Goal: Task Accomplishment & Management: Complete application form

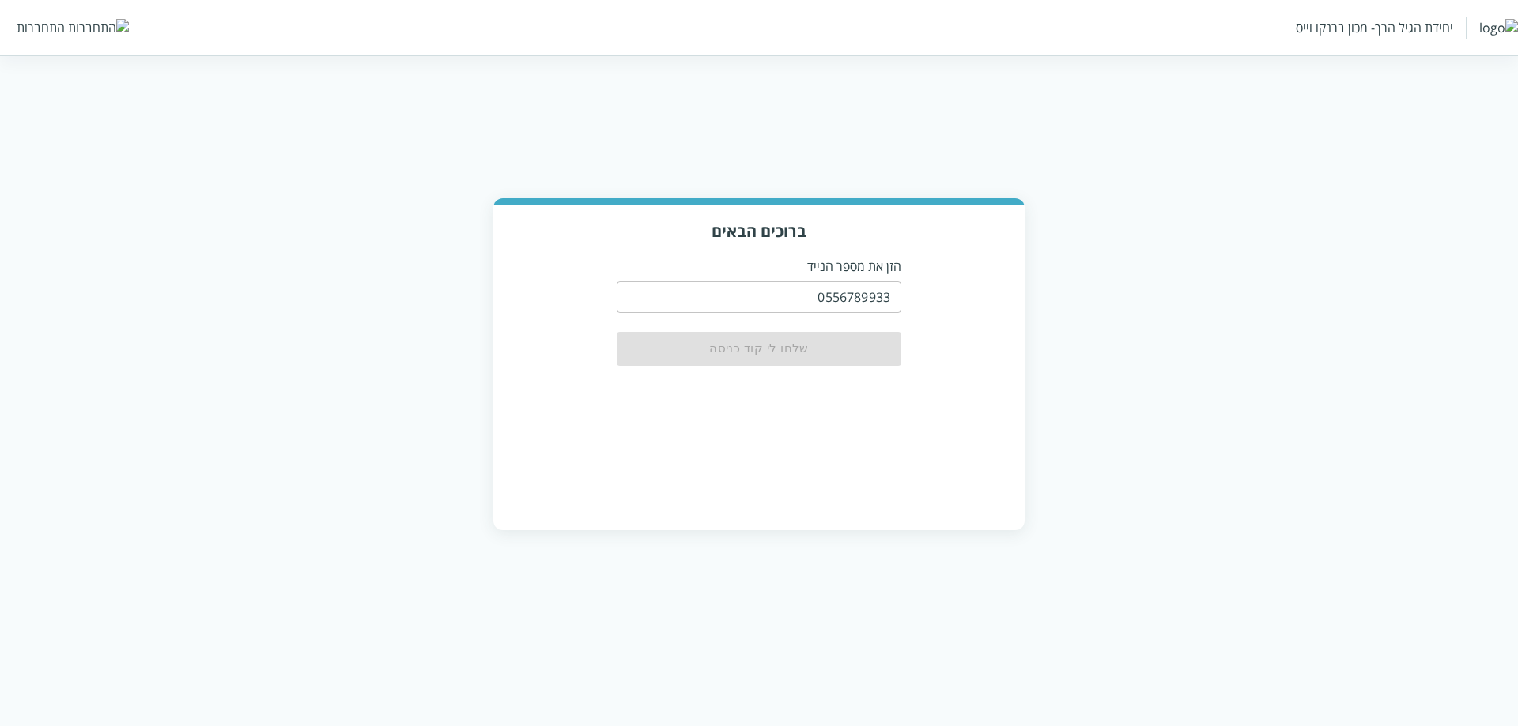
click at [798, 301] on input "0556789933" at bounding box center [759, 297] width 285 height 32
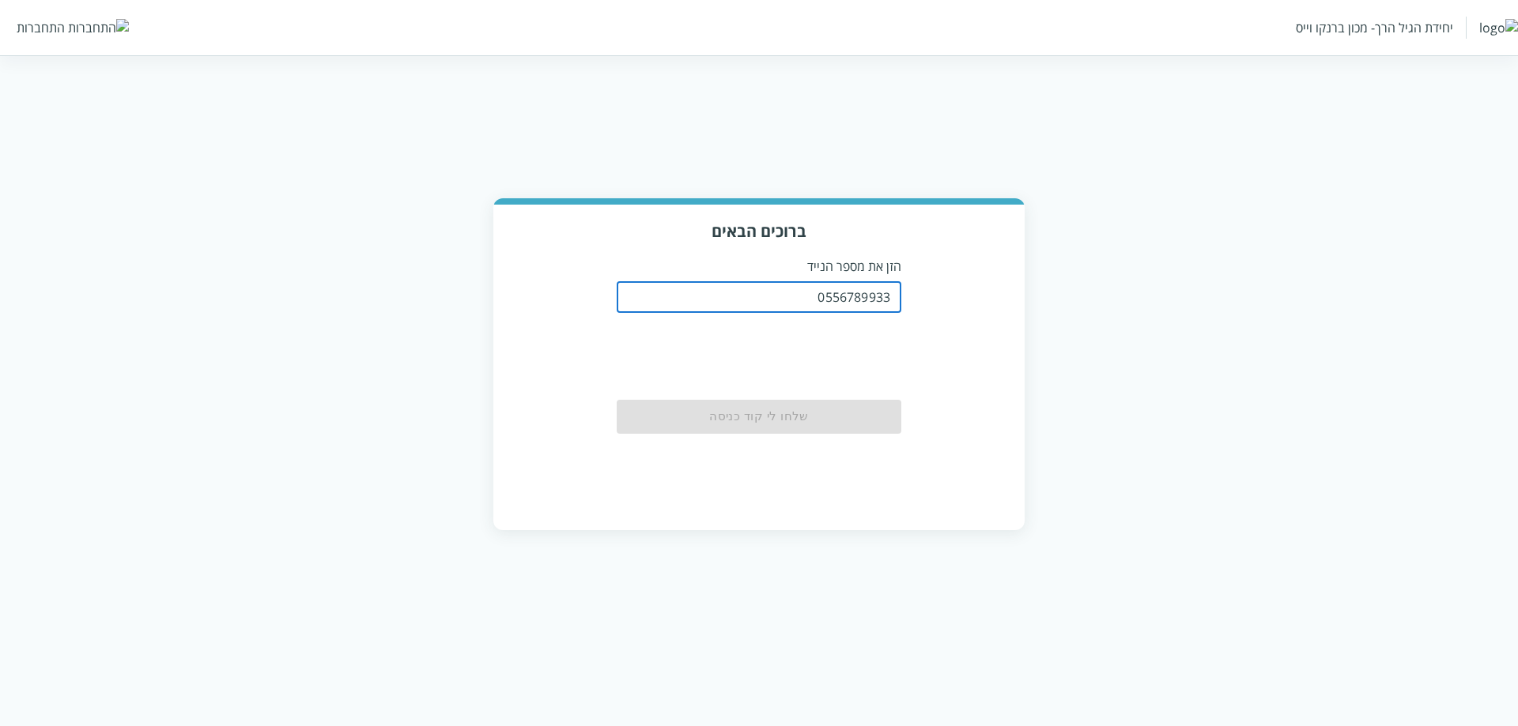
click at [798, 301] on input "0556789933" at bounding box center [759, 297] width 285 height 32
click at [869, 299] on input "0556789933" at bounding box center [759, 297] width 285 height 32
click at [838, 282] on input "0556789933" at bounding box center [759, 297] width 285 height 32
paste input "83245535"
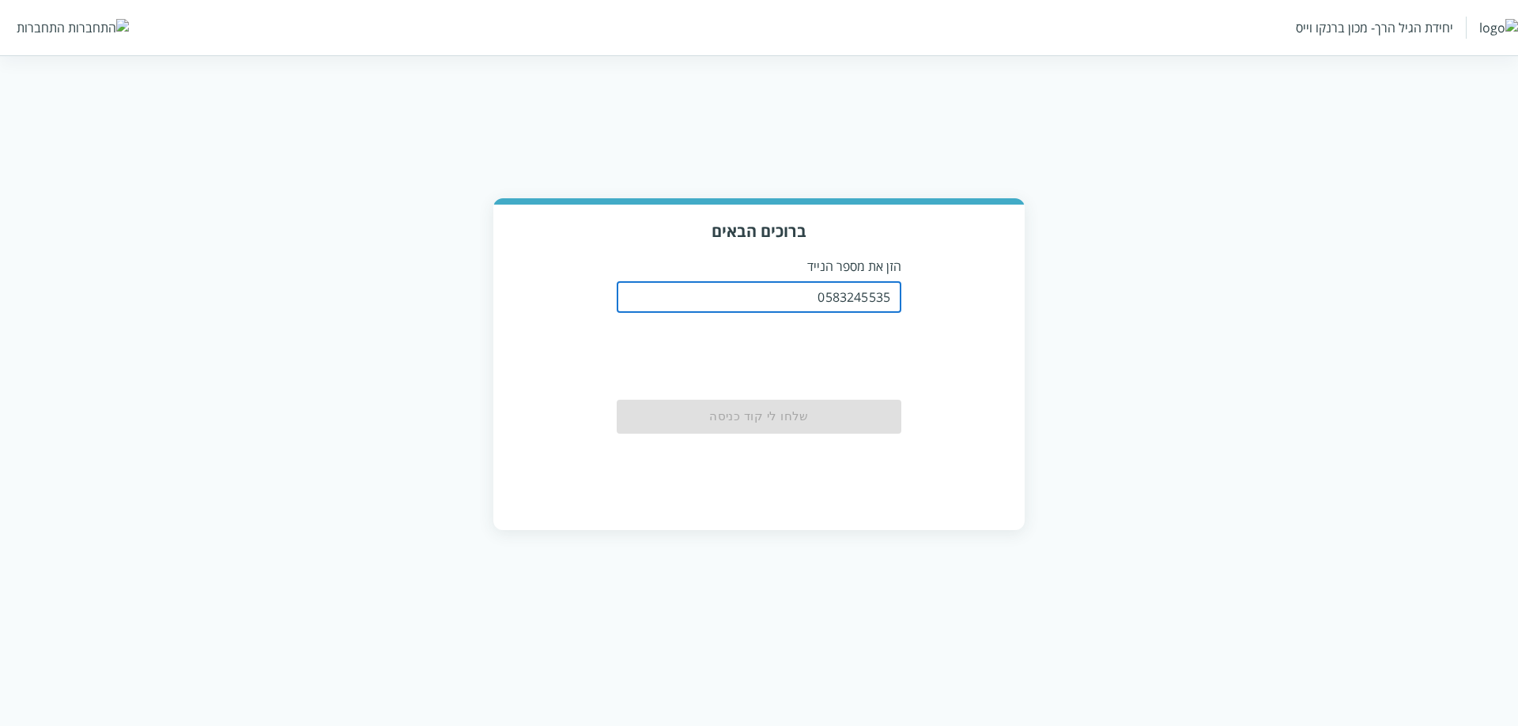
type input "0583245535"
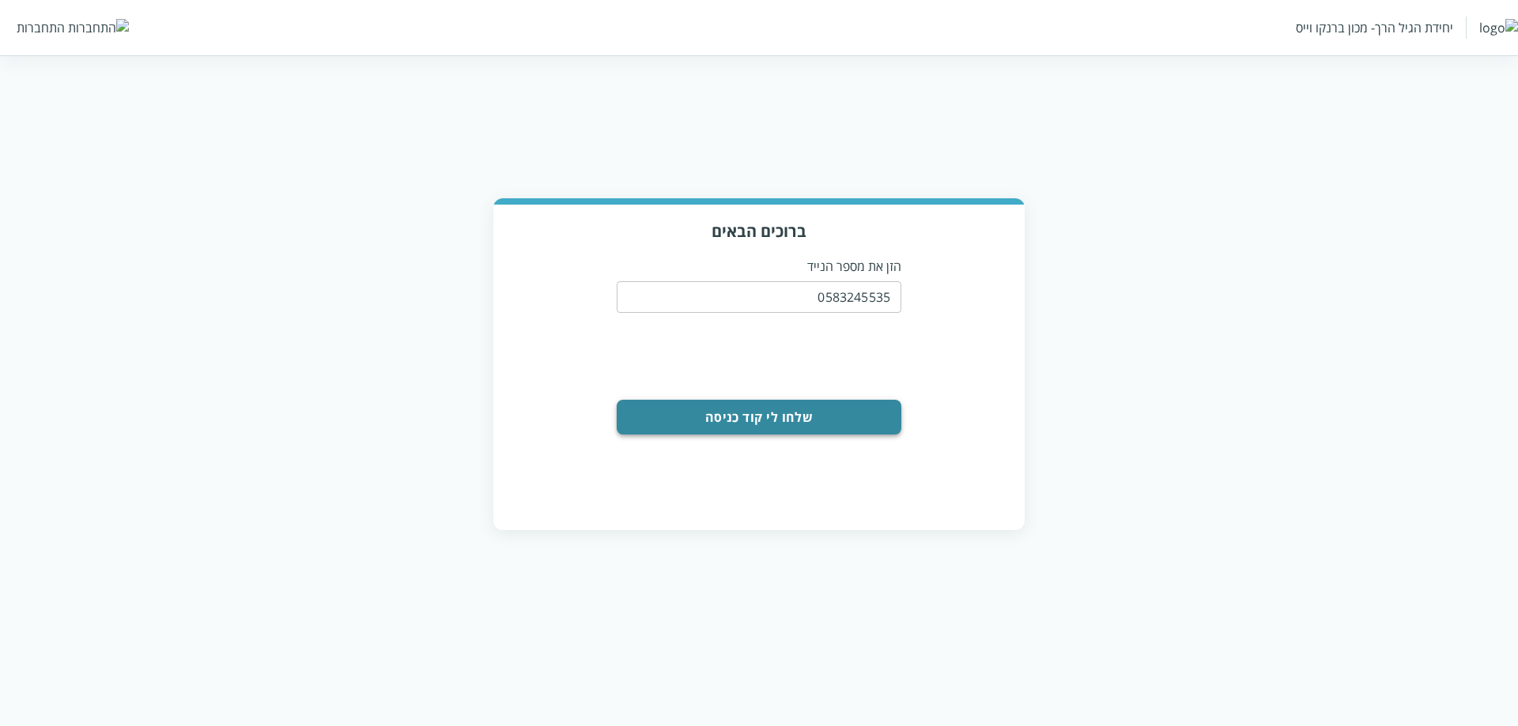
click at [772, 421] on button "שלחו לי קוד כניסה" at bounding box center [759, 417] width 285 height 35
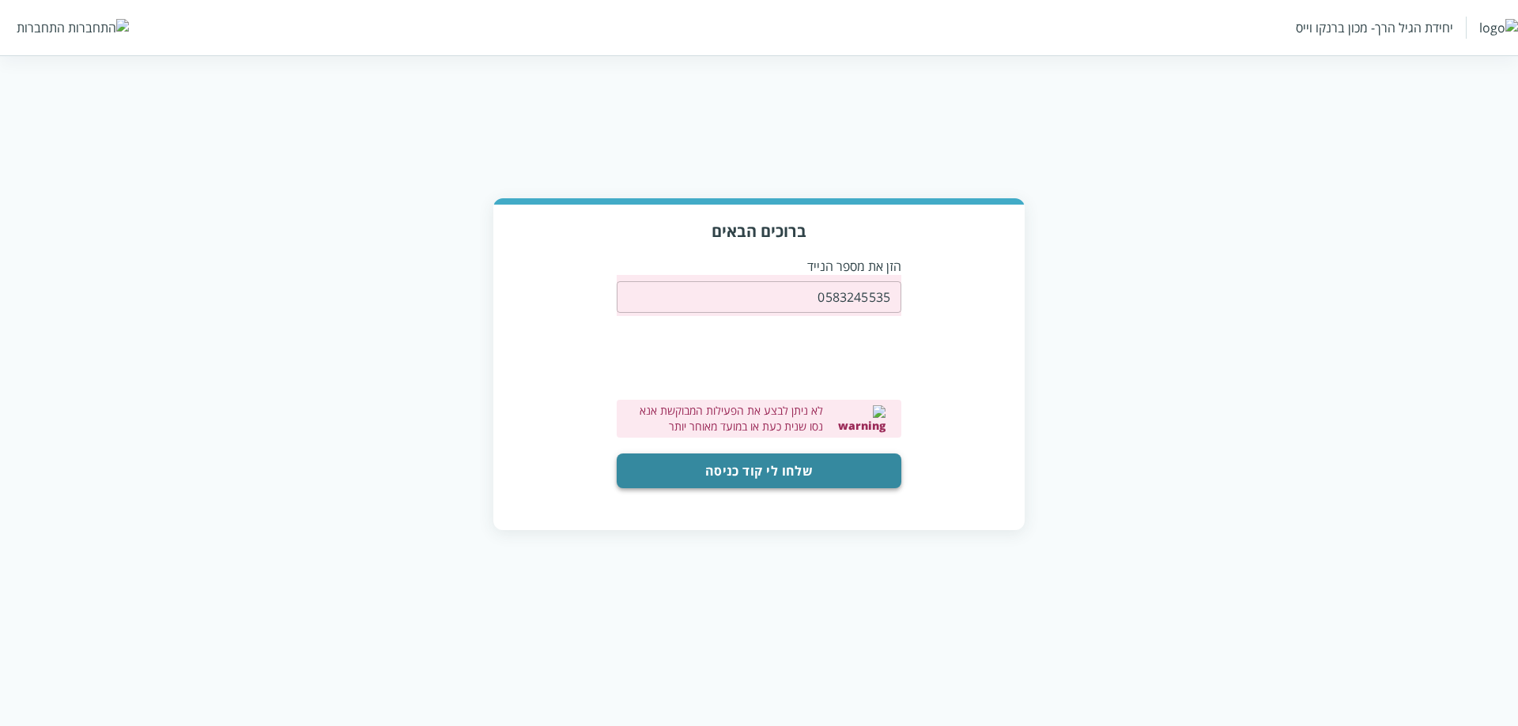
click at [761, 476] on button "שלחו לי קוד כניסה" at bounding box center [759, 471] width 285 height 35
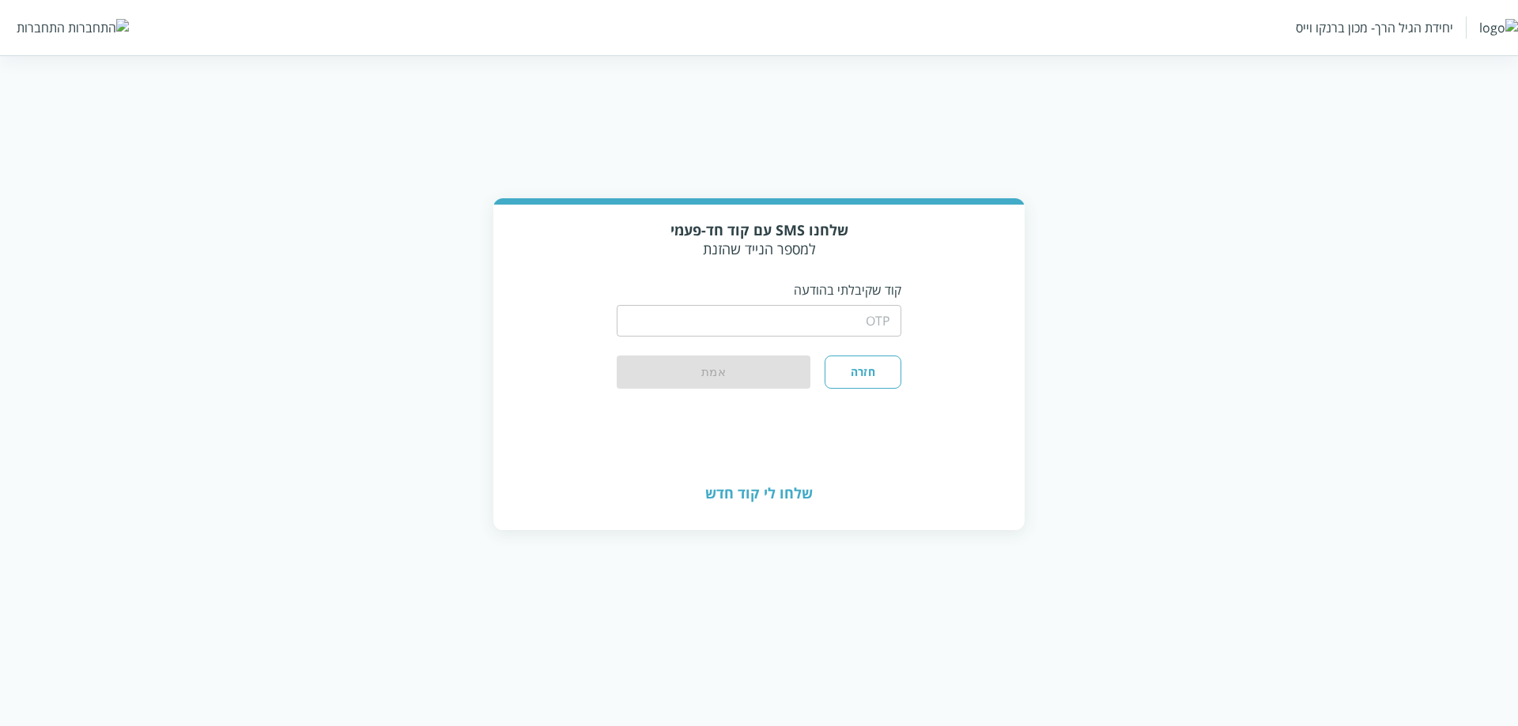
drag, startPoint x: 818, startPoint y: 327, endPoint x: 795, endPoint y: 336, distance: 24.5
click at [818, 327] on input "string" at bounding box center [759, 321] width 285 height 32
type input "1234"
click at [774, 374] on button "אמת" at bounding box center [714, 373] width 194 height 35
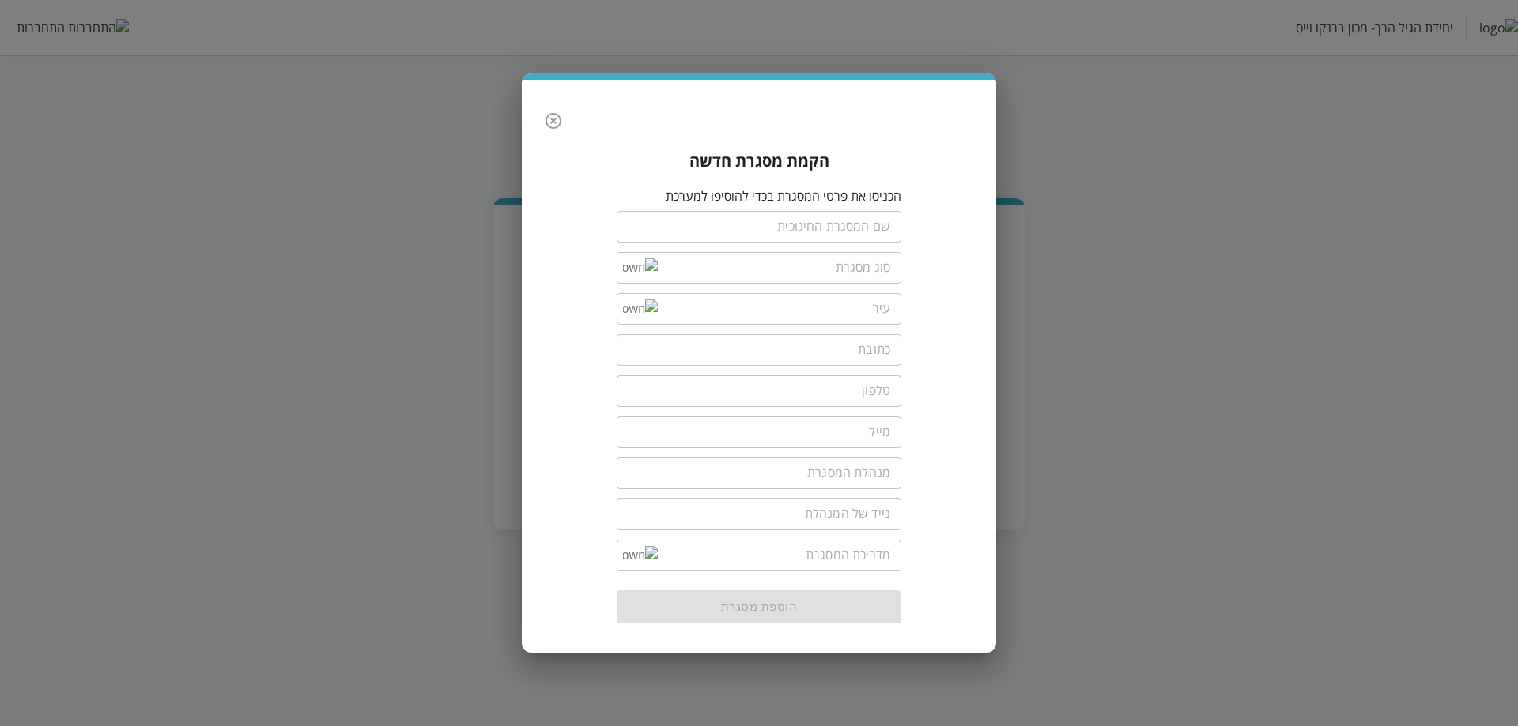
click at [556, 129] on icon "button" at bounding box center [553, 120] width 19 height 19
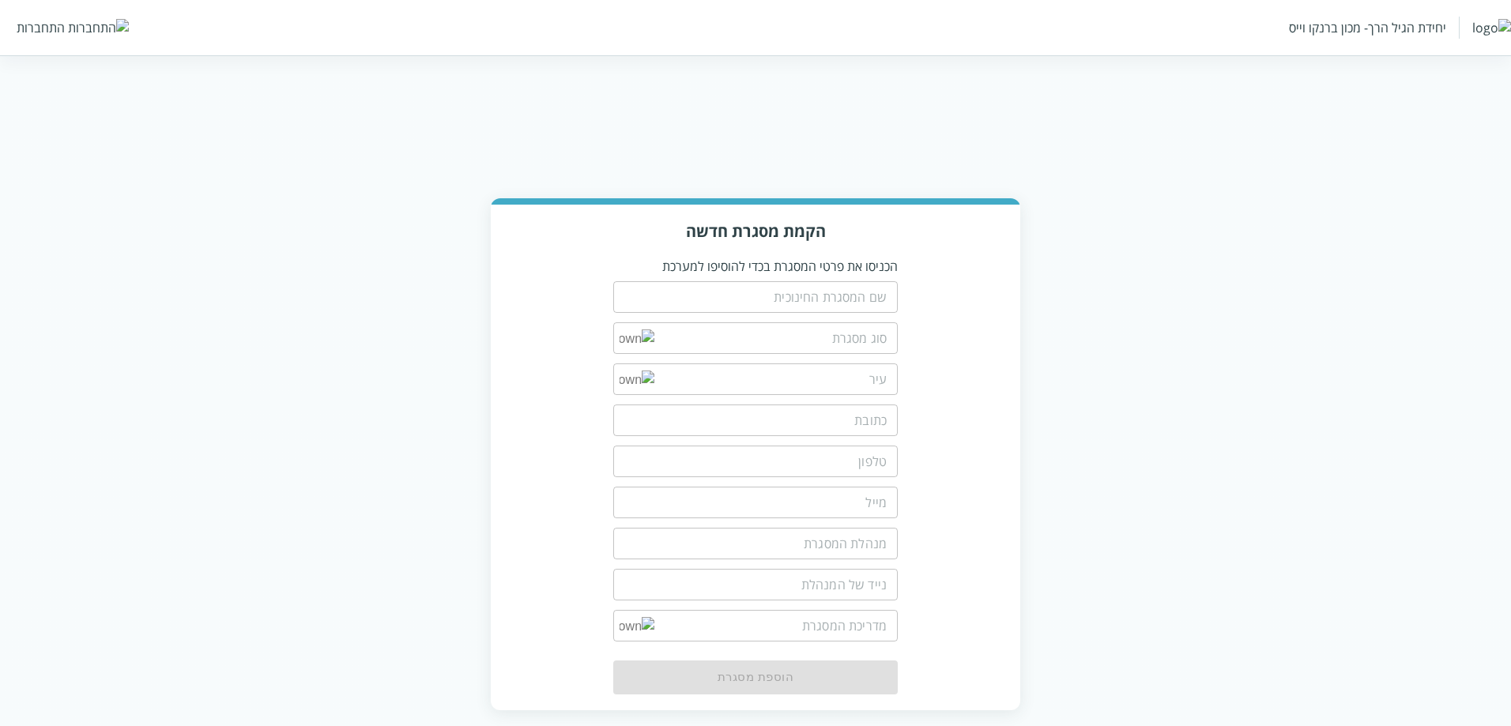
click at [61, 26] on div "התחברות" at bounding box center [41, 27] width 48 height 17
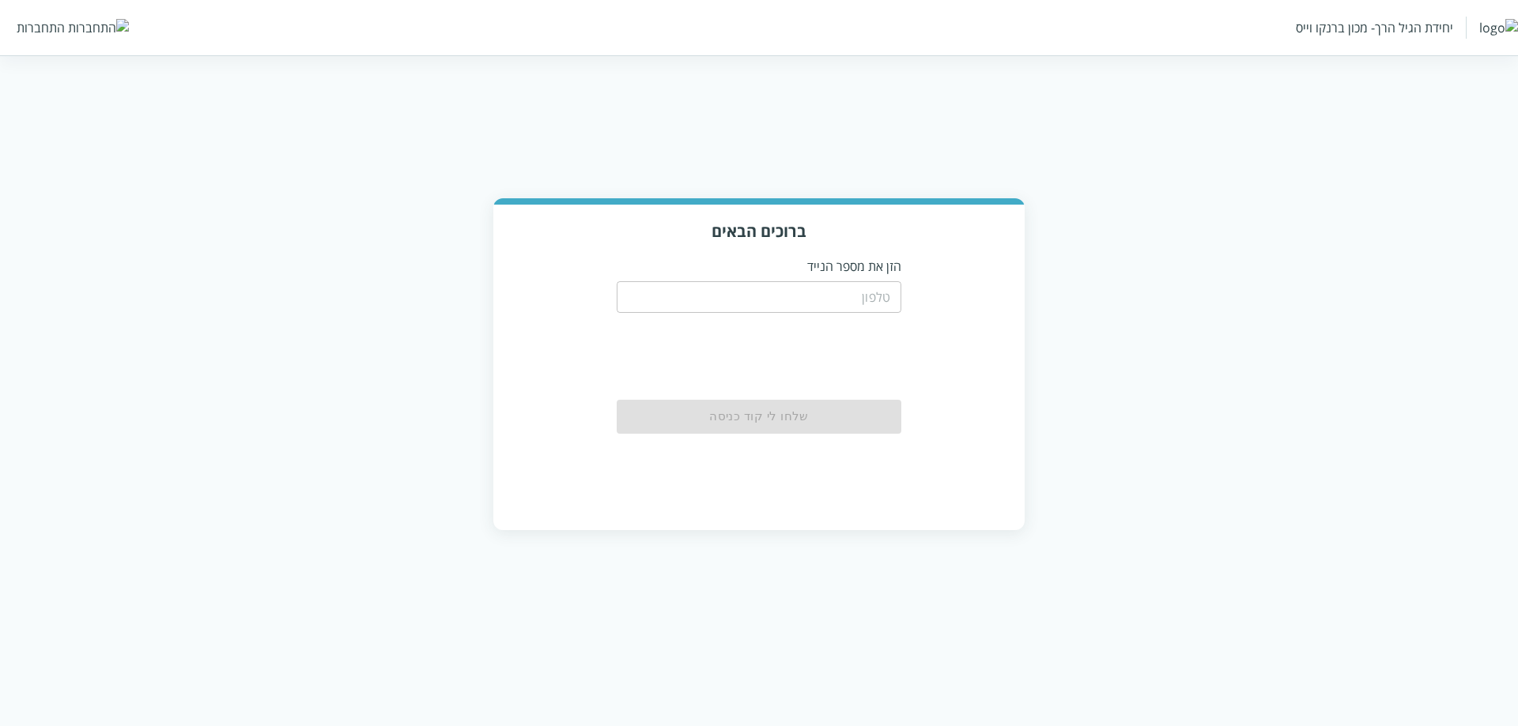
click at [886, 301] on input "tel" at bounding box center [759, 297] width 285 height 32
paste input "0583245535"
type input "0583245535"
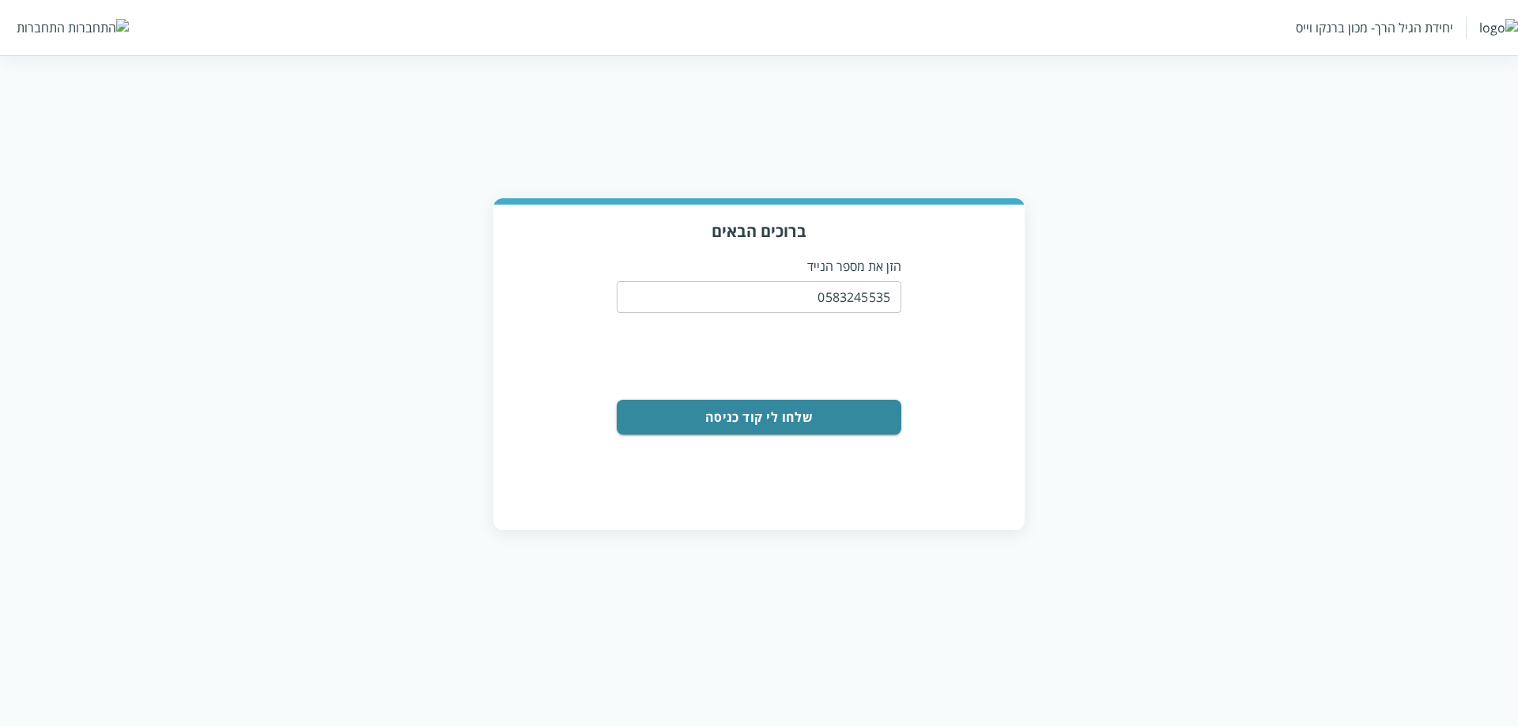
click at [800, 409] on button "שלחו לי קוד כניסה" at bounding box center [759, 417] width 285 height 35
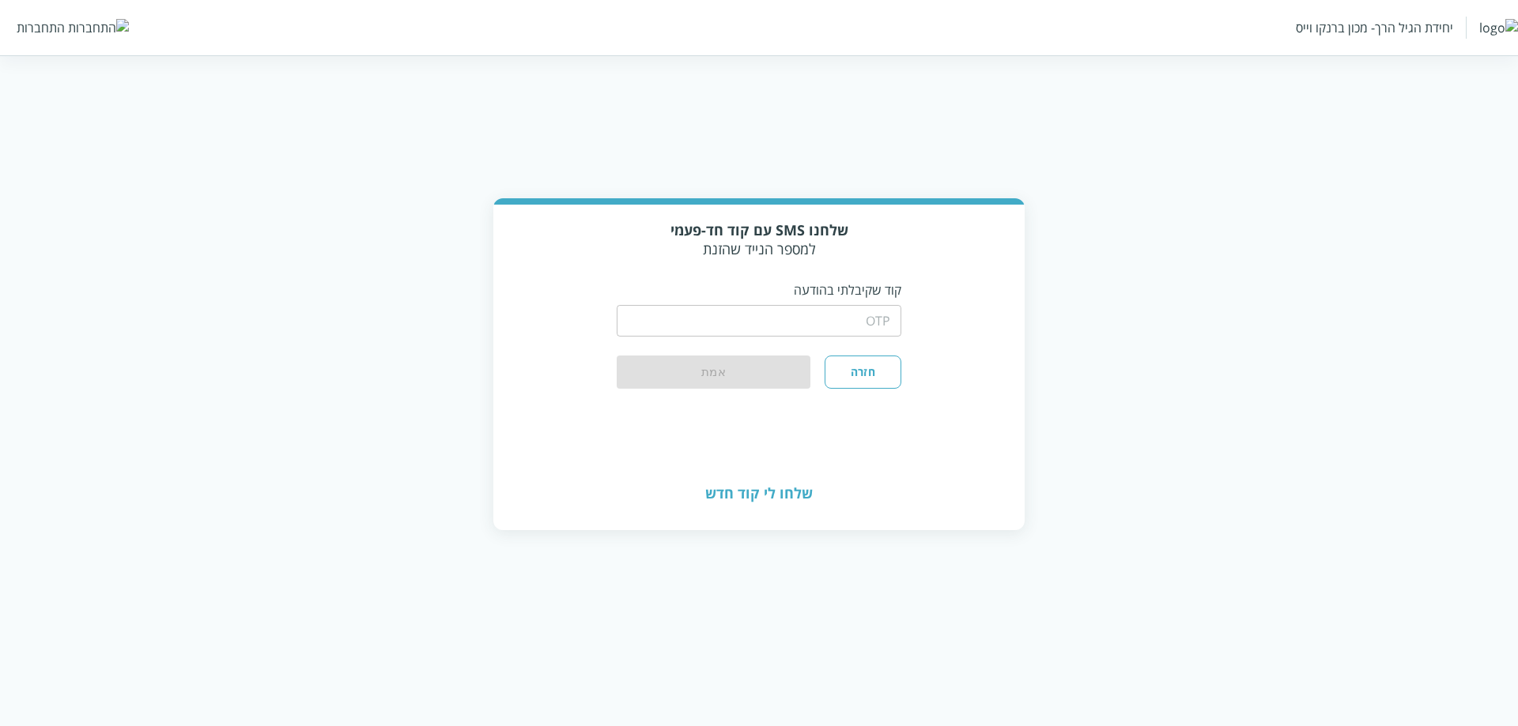
drag, startPoint x: 801, startPoint y: 383, endPoint x: 805, endPoint y: 332, distance: 50.7
click at [805, 332] on input "string" at bounding box center [759, 321] width 285 height 32
type input "1234"
click at [764, 368] on button "אמת" at bounding box center [714, 373] width 194 height 35
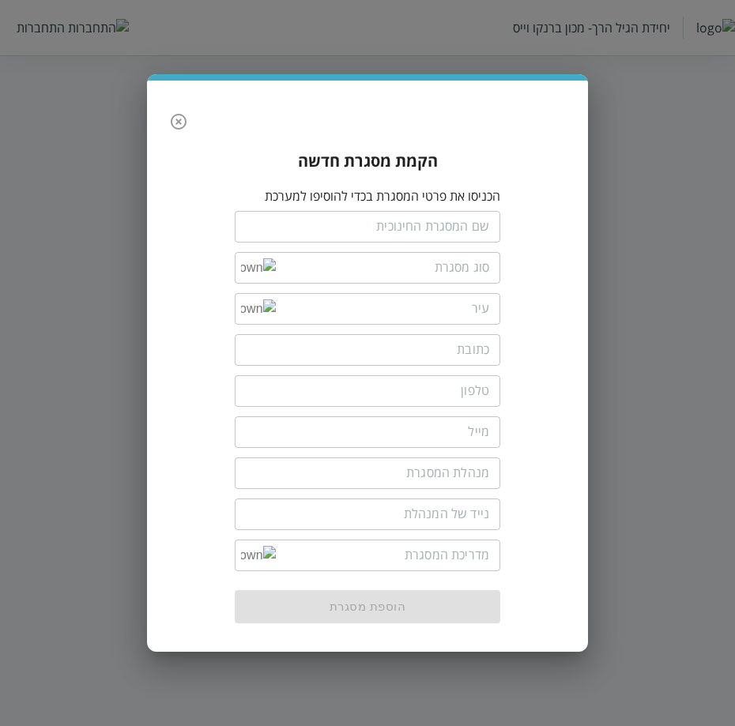
click at [169, 125] on icon "button" at bounding box center [178, 121] width 19 height 19
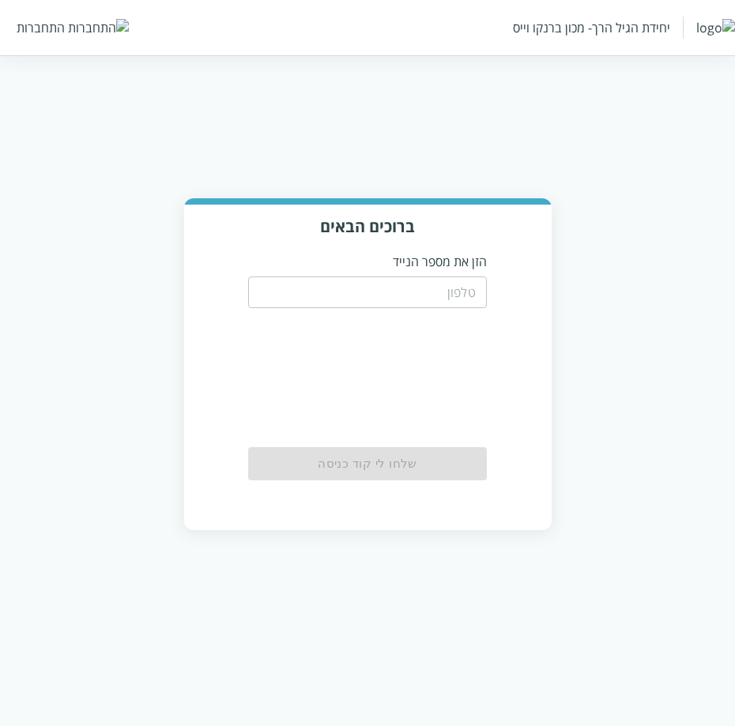
click at [470, 300] on input "tel" at bounding box center [367, 293] width 239 height 32
type input "0556789933"
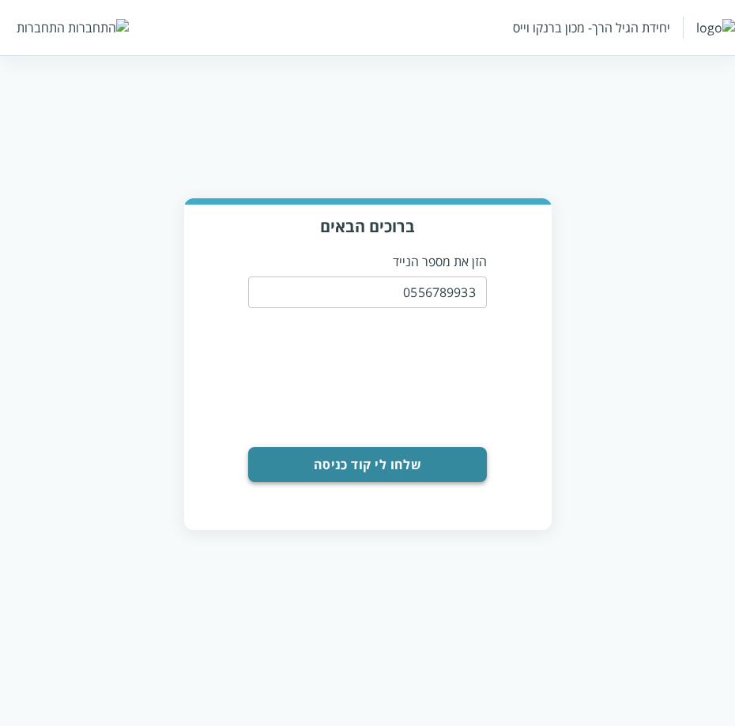
click at [358, 477] on button "שלחו לי קוד כניסה" at bounding box center [367, 464] width 239 height 35
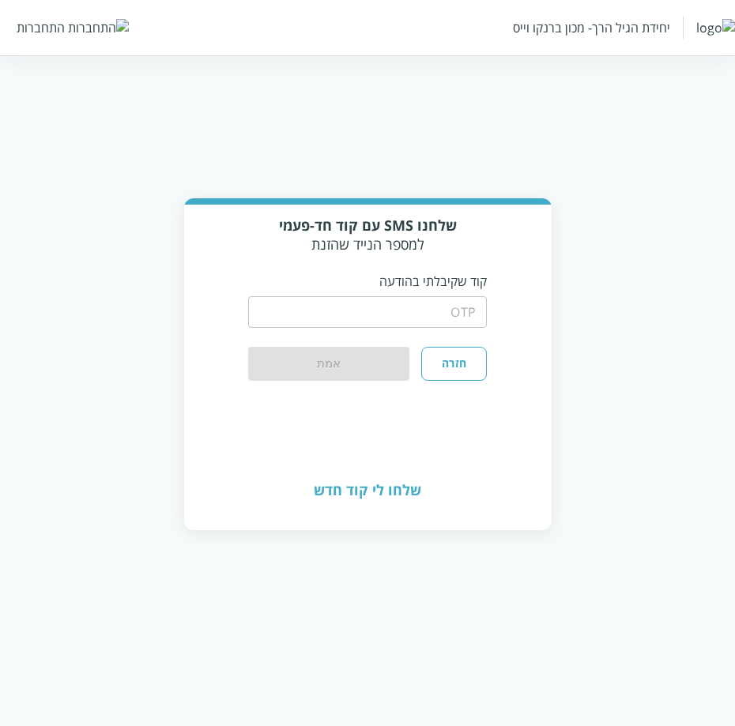
click at [326, 308] on input "string" at bounding box center [367, 312] width 239 height 32
type input "1234"
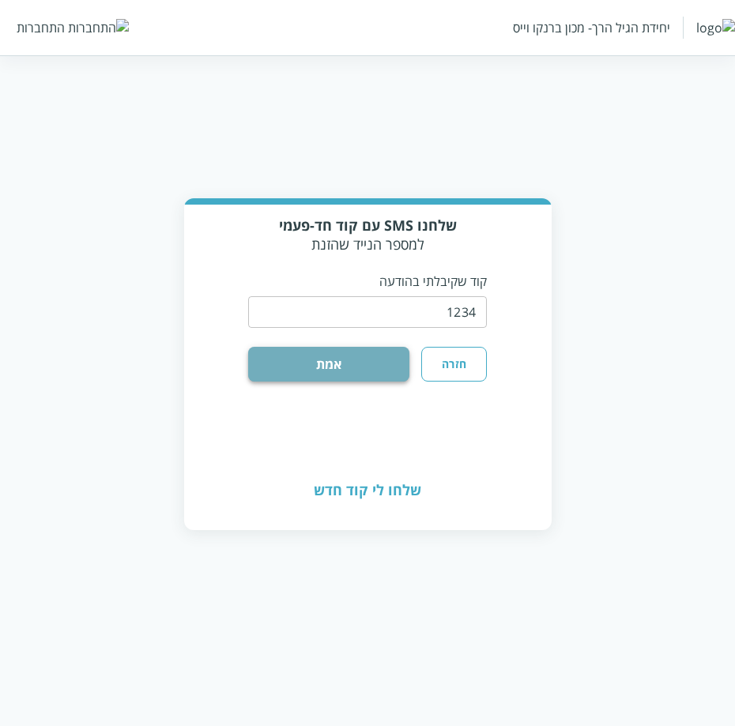
click at [303, 358] on button "אמת" at bounding box center [328, 364] width 161 height 35
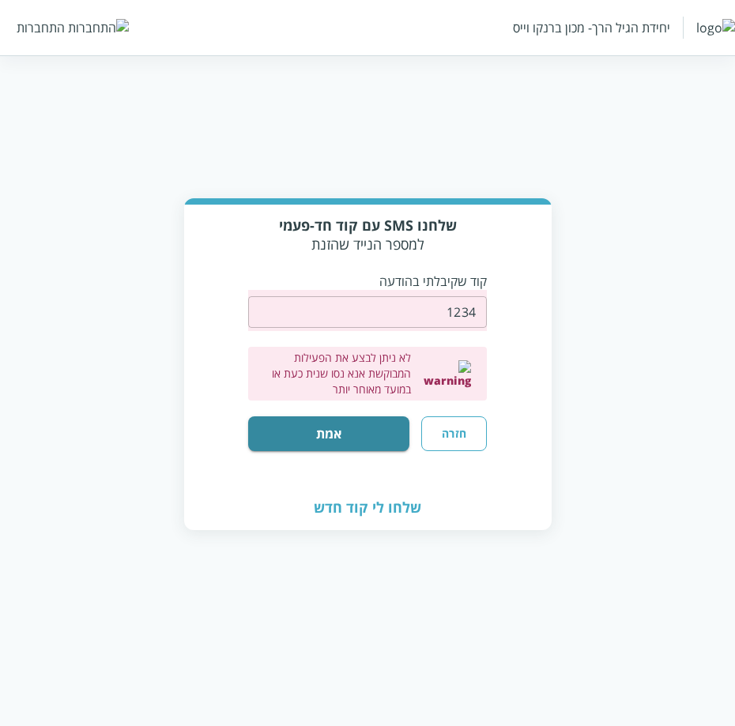
click at [460, 429] on button "חזרה" at bounding box center [453, 434] width 65 height 35
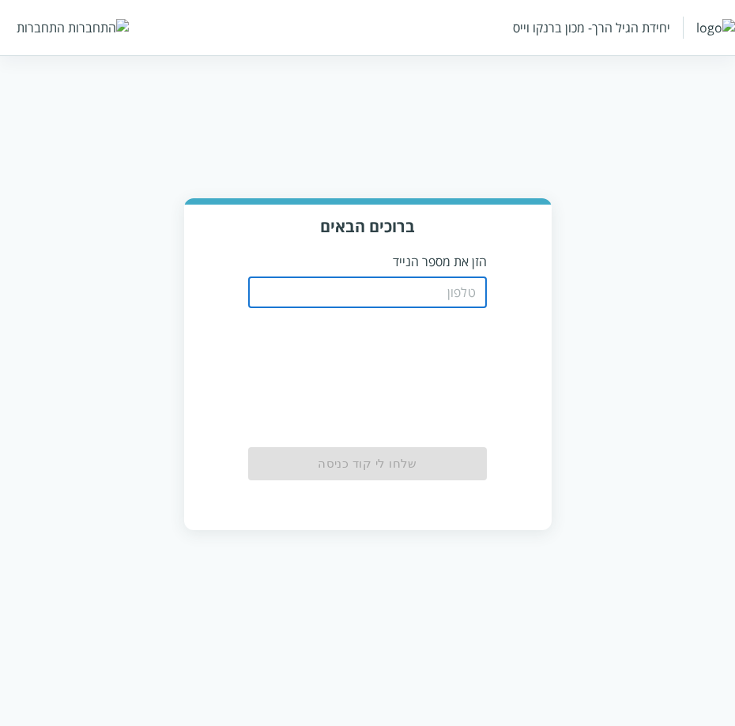
click at [334, 289] on input "tel" at bounding box center [367, 293] width 239 height 32
paste input "8076"
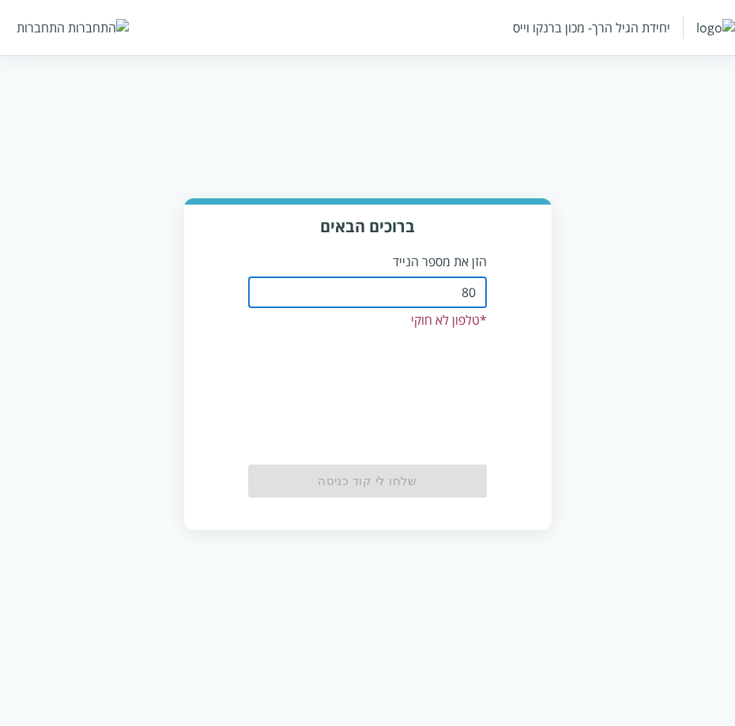
type input "8"
type input "0"
type input "5"
type input "0583245535"
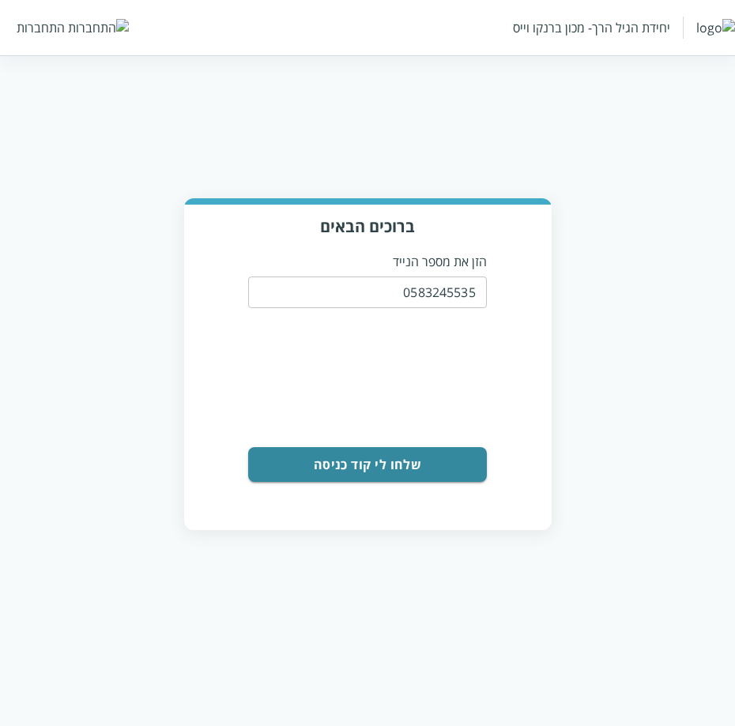
click at [398, 462] on button "שלחו לי קוד כניסה" at bounding box center [367, 464] width 239 height 35
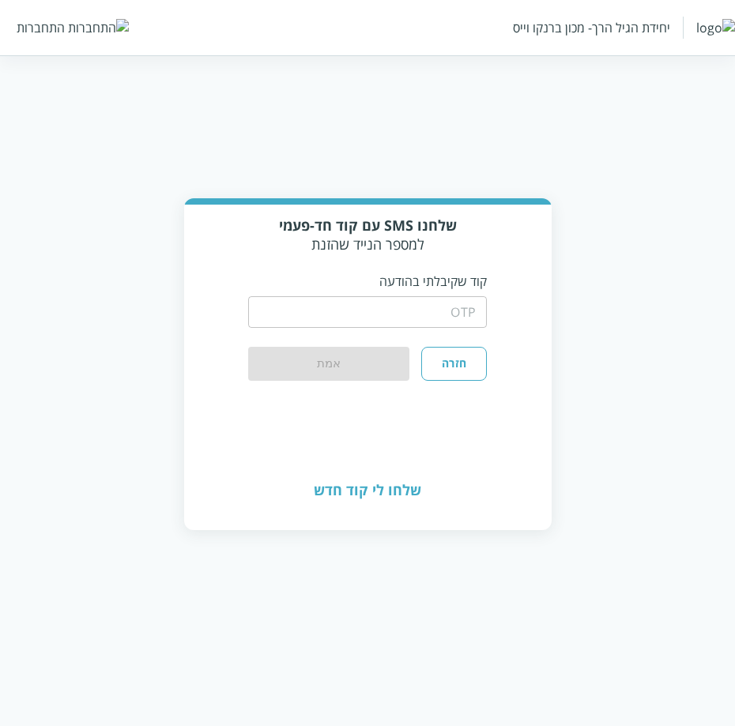
drag, startPoint x: 376, startPoint y: 306, endPoint x: 366, endPoint y: 312, distance: 12.1
click at [376, 306] on input "string" at bounding box center [367, 312] width 239 height 32
type input "1234"
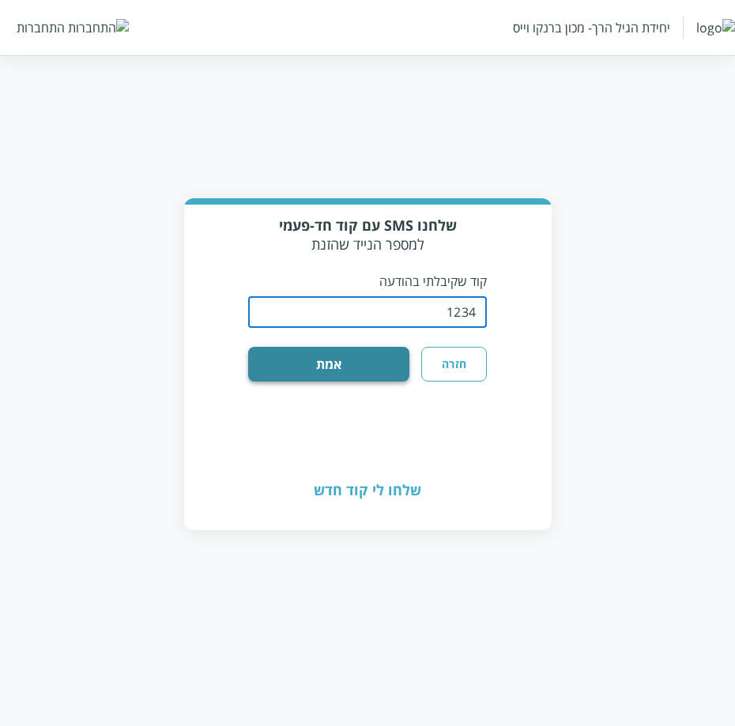
click at [379, 357] on button "אמת" at bounding box center [328, 364] width 161 height 35
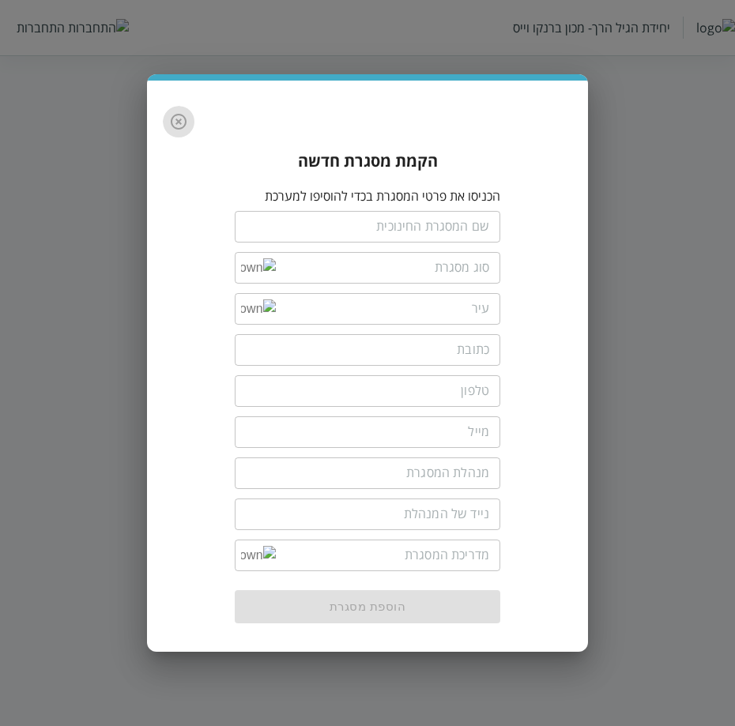
drag, startPoint x: 172, startPoint y: 112, endPoint x: 172, endPoint y: 138, distance: 26.1
click at [172, 138] on div "הקמת מסגרת חדשה הכניסו את פרטי המסגרת בכדי להוסיפו למערכת ​ ​ ​ ​ ​ ​ ​ ​ ​ הוס…" at bounding box center [367, 366] width 441 height 571
drag, startPoint x: 174, startPoint y: 132, endPoint x: 165, endPoint y: 129, distance: 9.3
click at [175, 132] on button "button" at bounding box center [179, 122] width 32 height 32
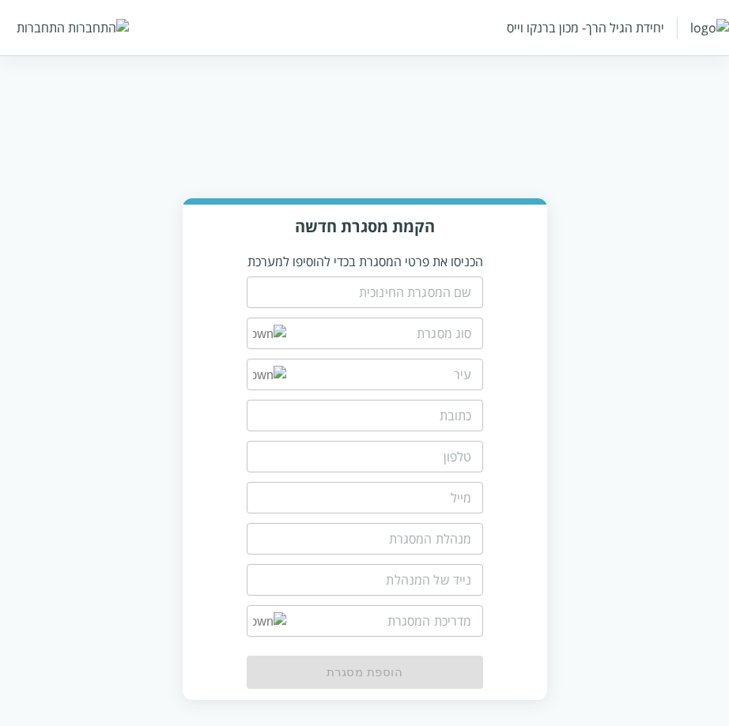
click at [376, 294] on input "text" at bounding box center [365, 293] width 236 height 32
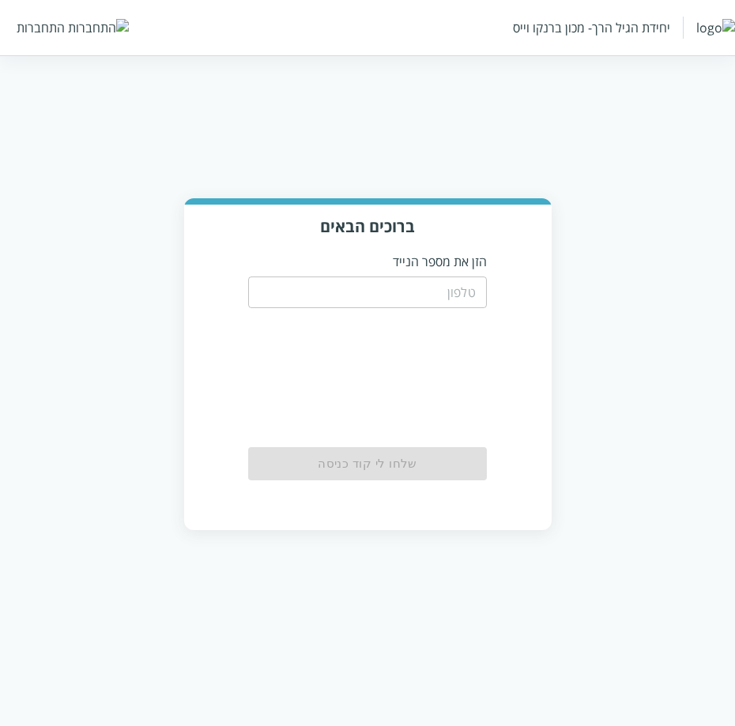
drag, startPoint x: 476, startPoint y: 297, endPoint x: 434, endPoint y: 291, distance: 42.4
click at [476, 297] on input "tel" at bounding box center [367, 293] width 239 height 32
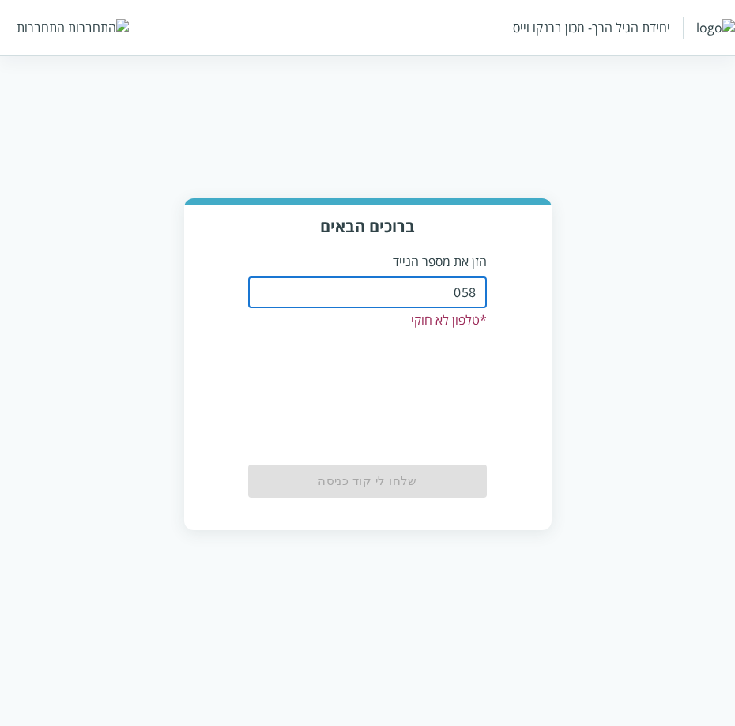
type input "0583245535"
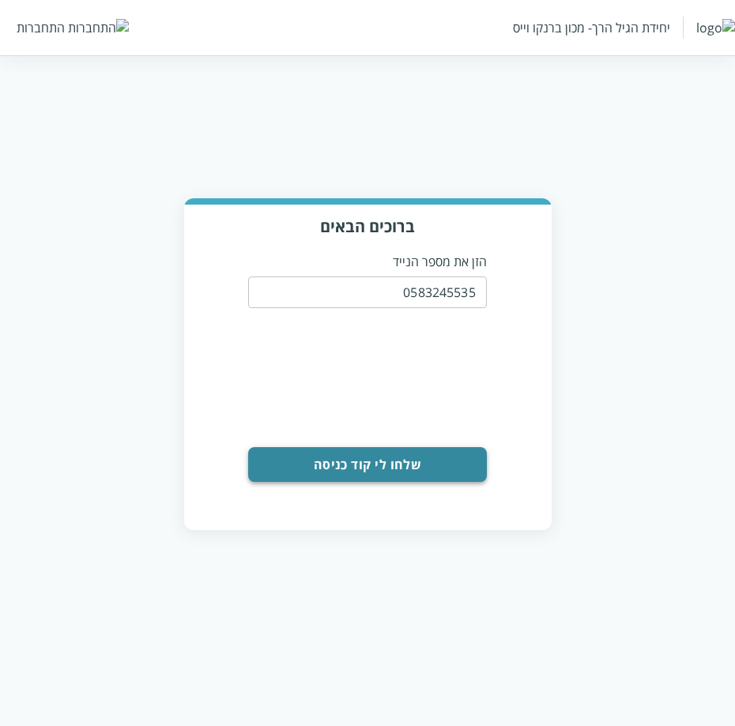
click at [456, 473] on button "שלחו לי קוד כניסה" at bounding box center [367, 464] width 239 height 35
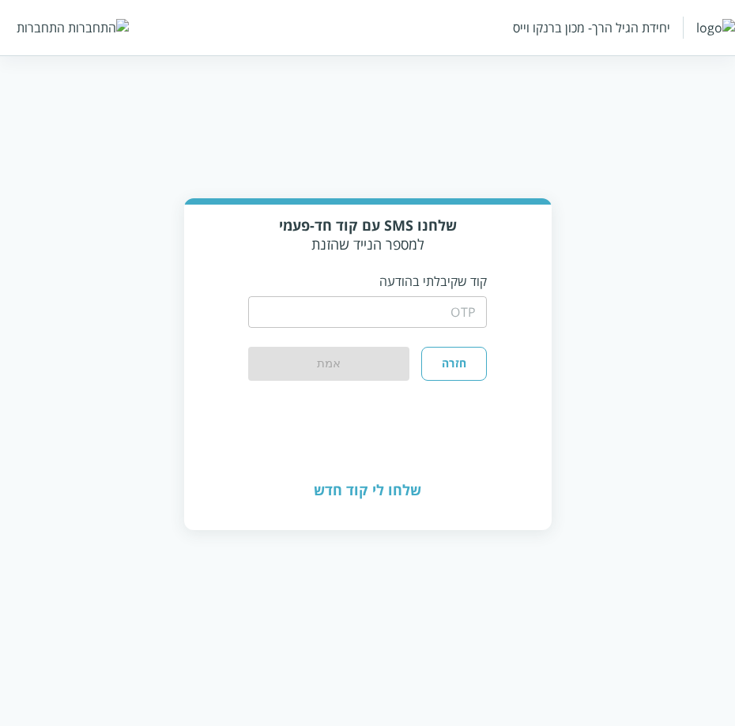
click at [434, 314] on input "string" at bounding box center [367, 312] width 239 height 32
type input "1234"
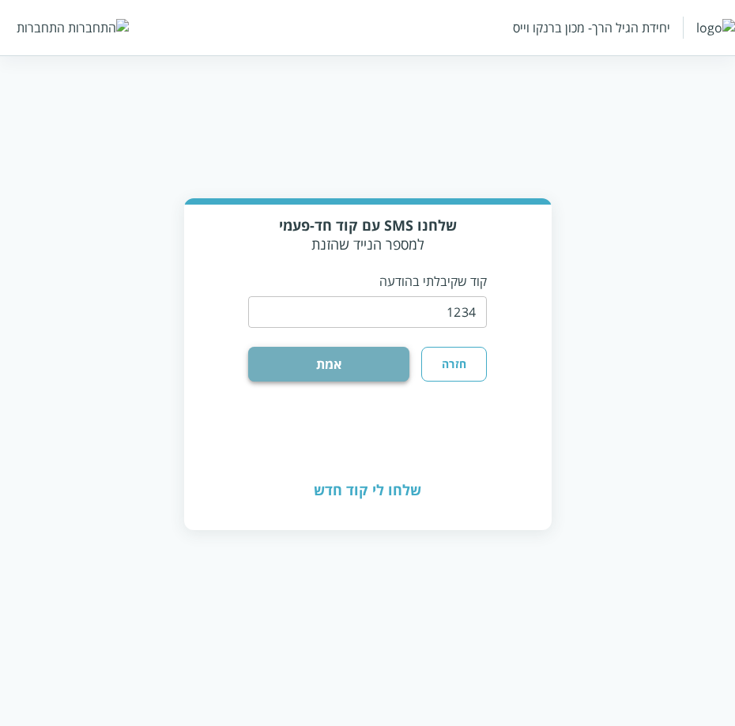
click at [326, 357] on button "אמת" at bounding box center [328, 364] width 161 height 35
